Goal: Browse casually

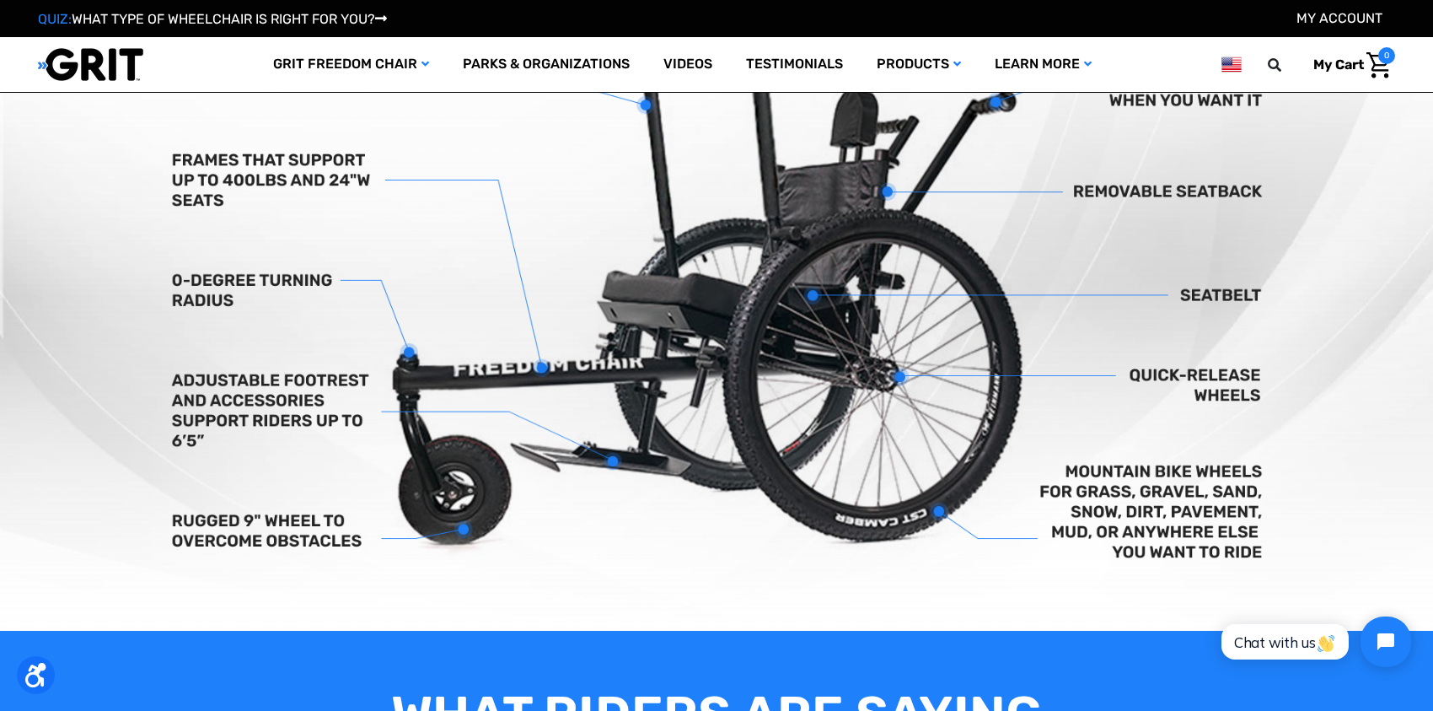
scroll to position [752, 0]
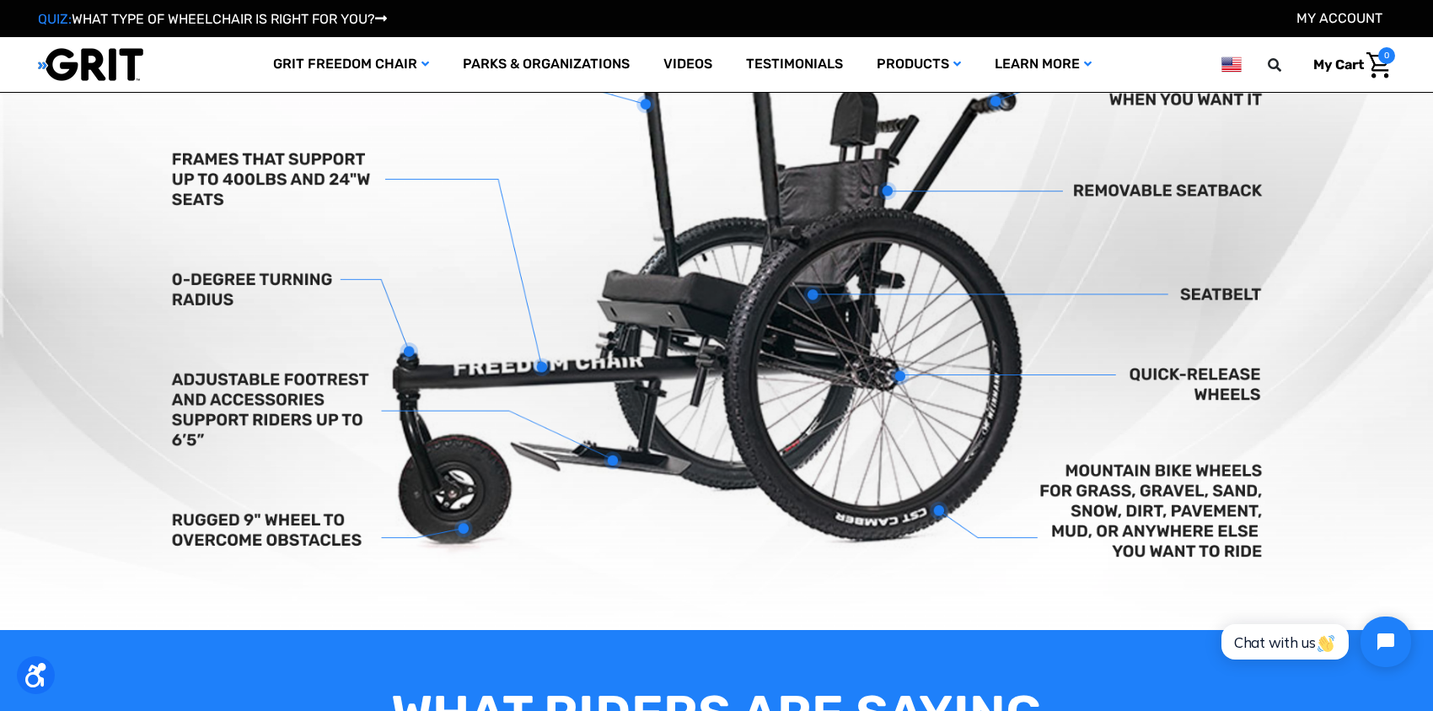
click at [1125, 525] on img at bounding box center [716, 294] width 1433 height 672
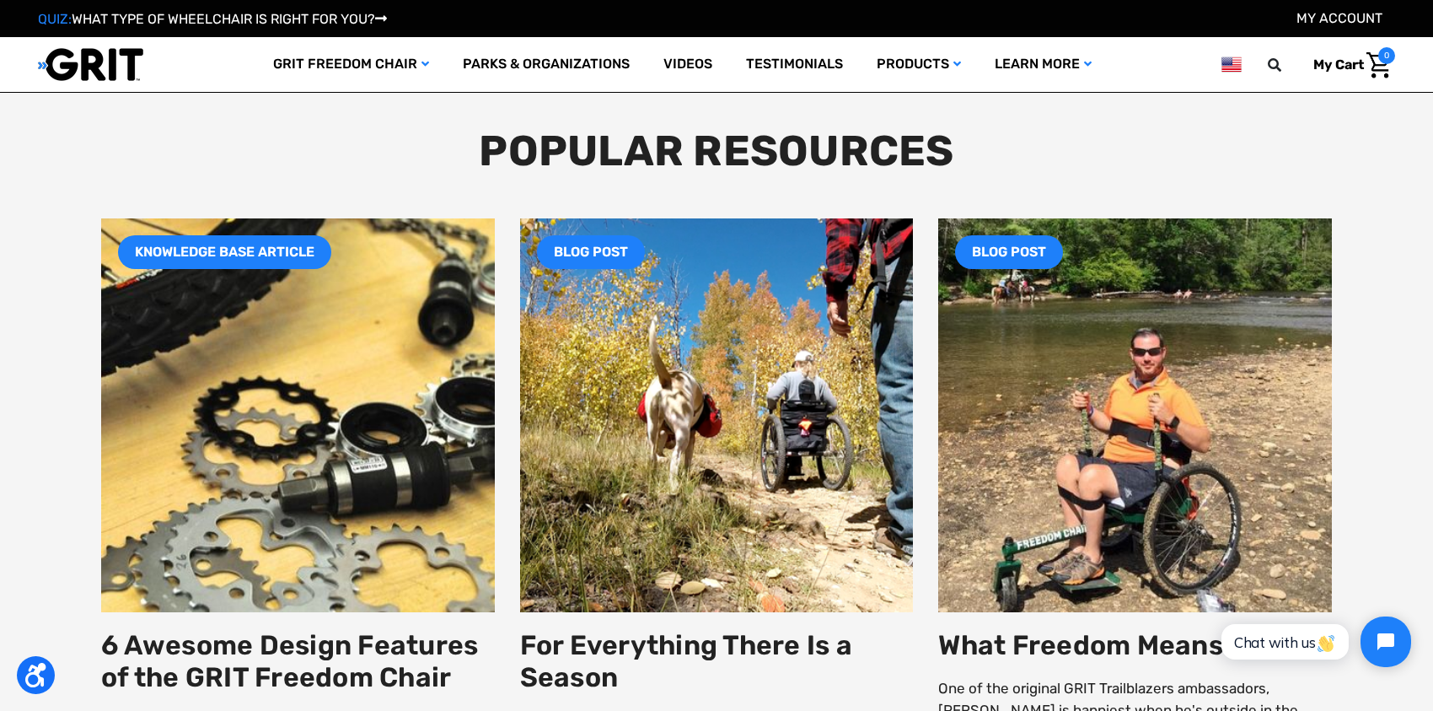
scroll to position [3020, 0]
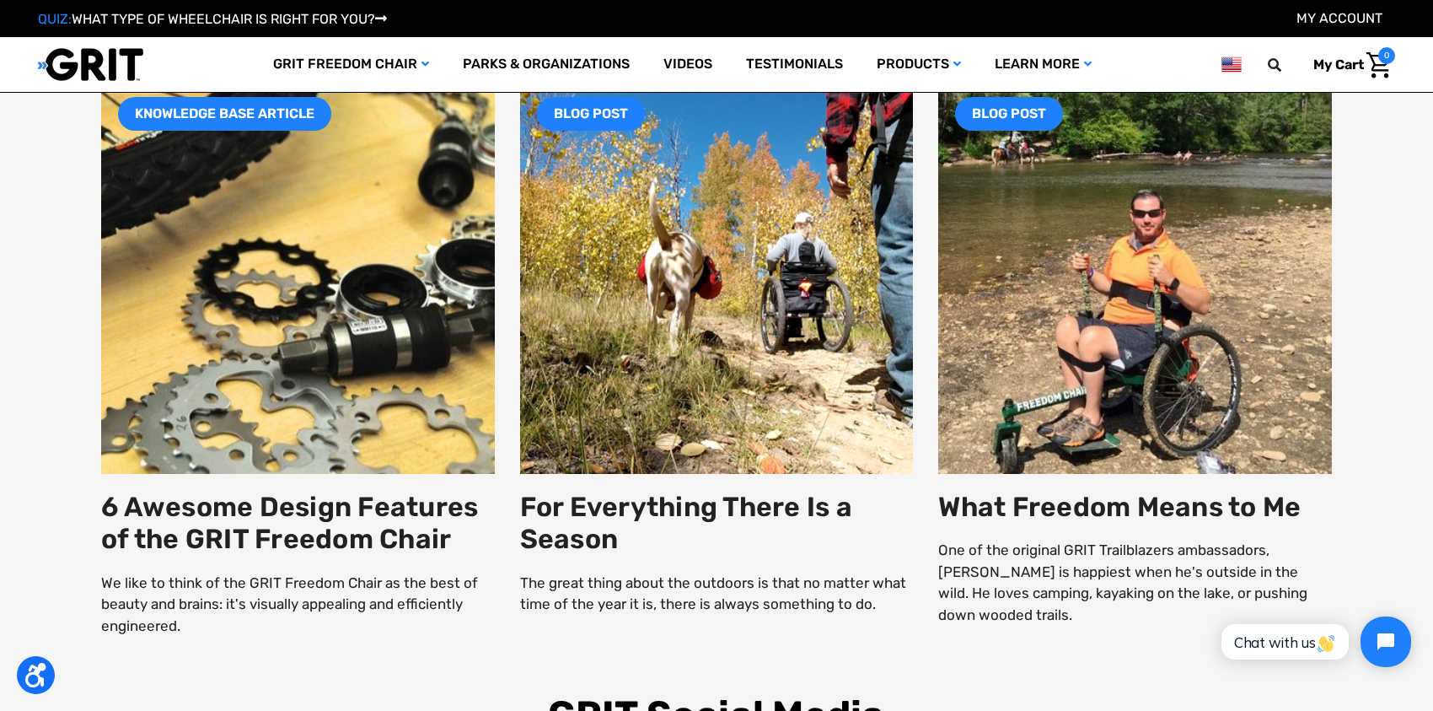
click at [802, 646] on div "For Everything There Is a Season The great thing about the outdoors is that no …" at bounding box center [717, 365] width 394 height 570
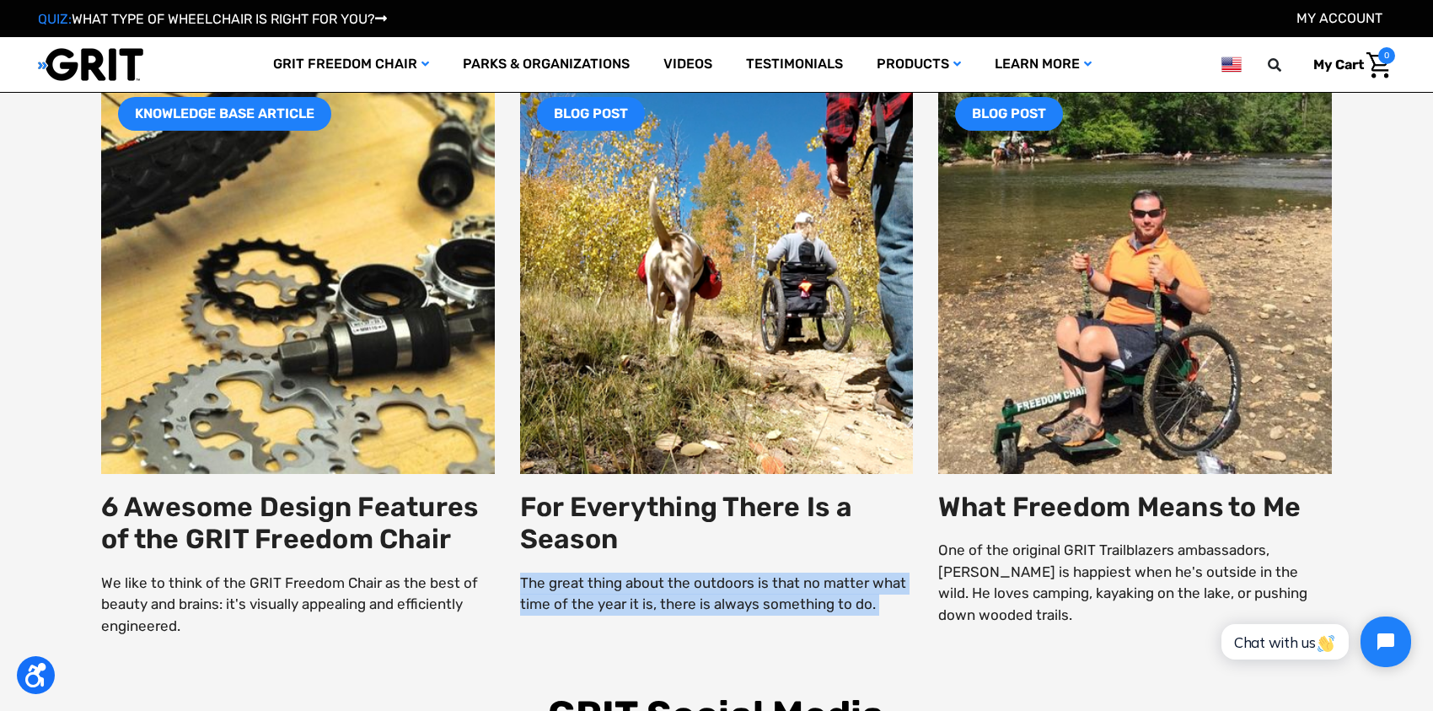
click at [802, 646] on div "For Everything There Is a Season The great thing about the outdoors is that no …" at bounding box center [717, 365] width 394 height 570
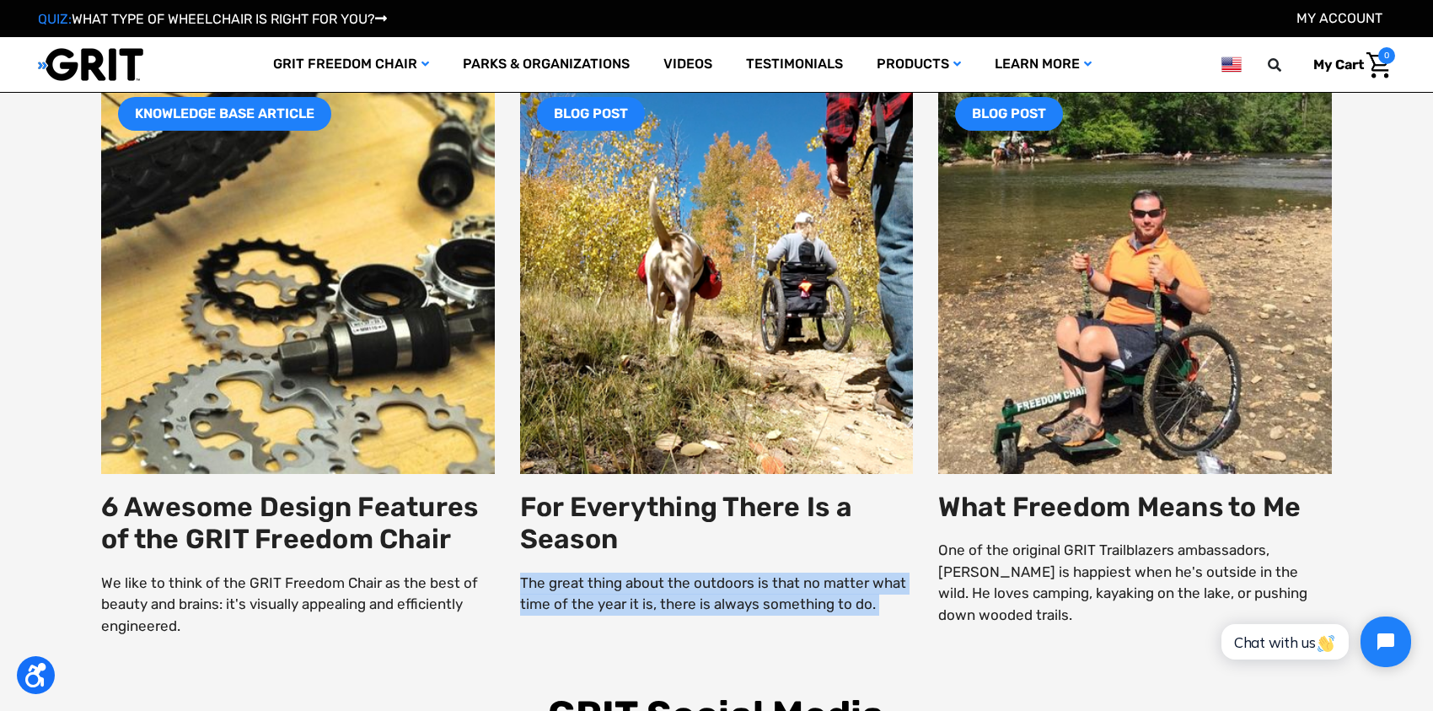
click at [802, 646] on div "For Everything There Is a Season The great thing about the outdoors is that no …" at bounding box center [717, 365] width 394 height 570
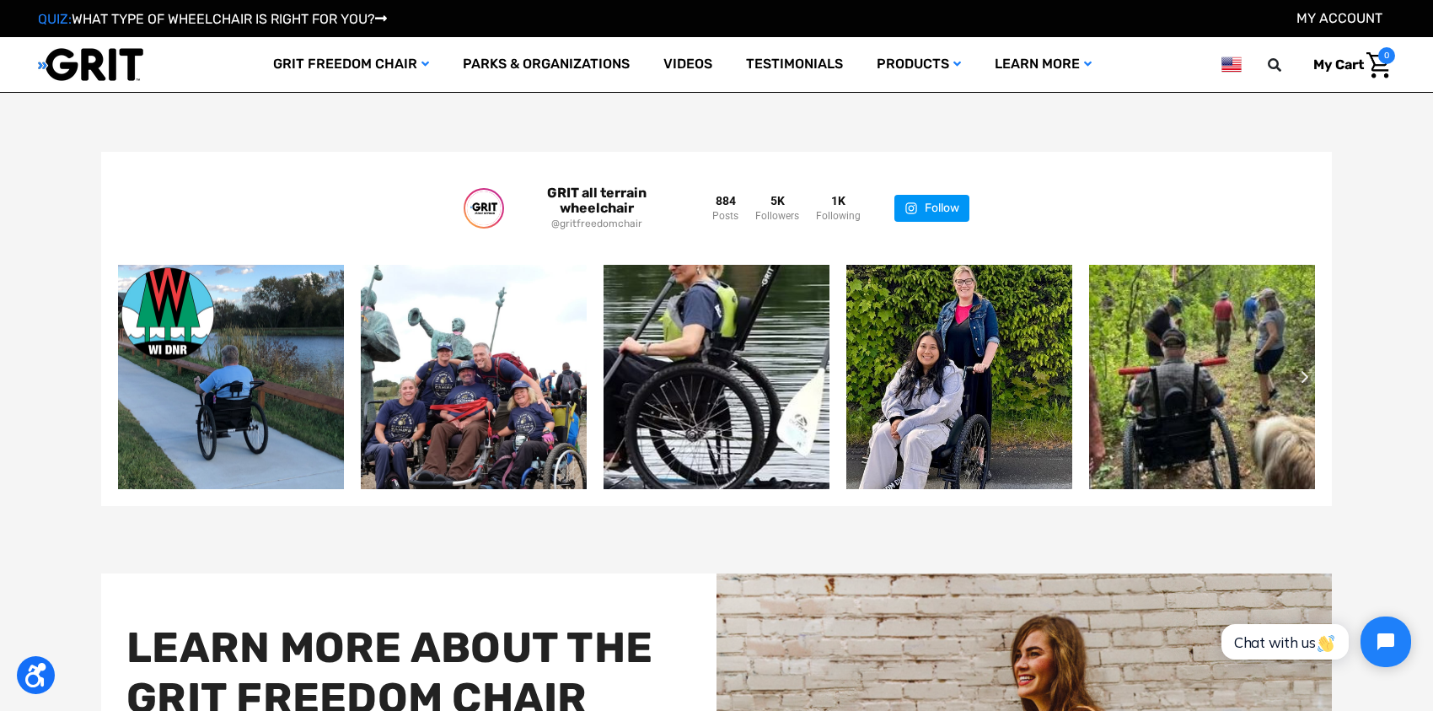
scroll to position [3661, 0]
